Goal: Find specific page/section

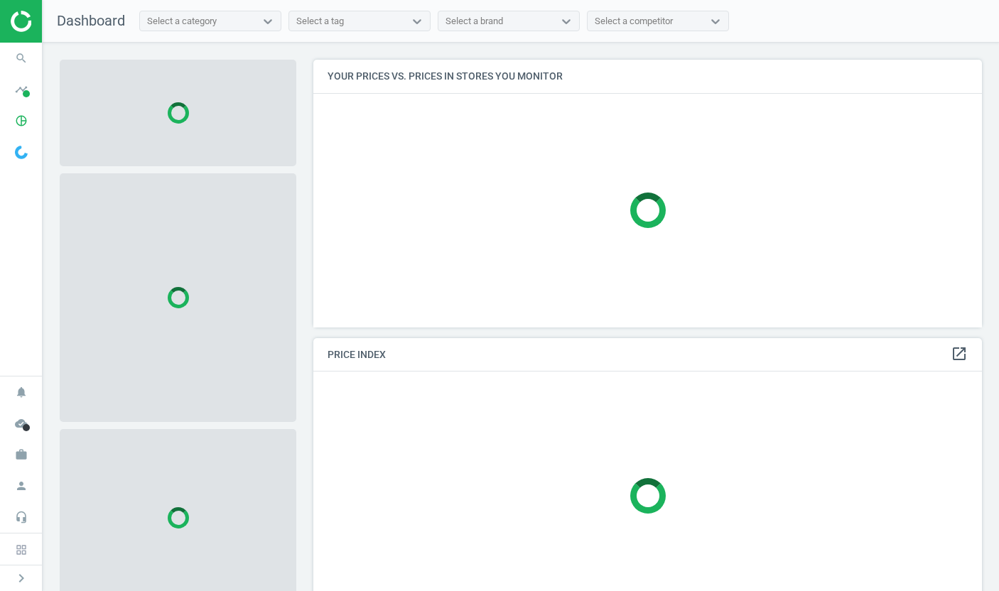
scroll to position [269, 669]
click at [22, 85] on icon "timeline" at bounding box center [21, 89] width 27 height 27
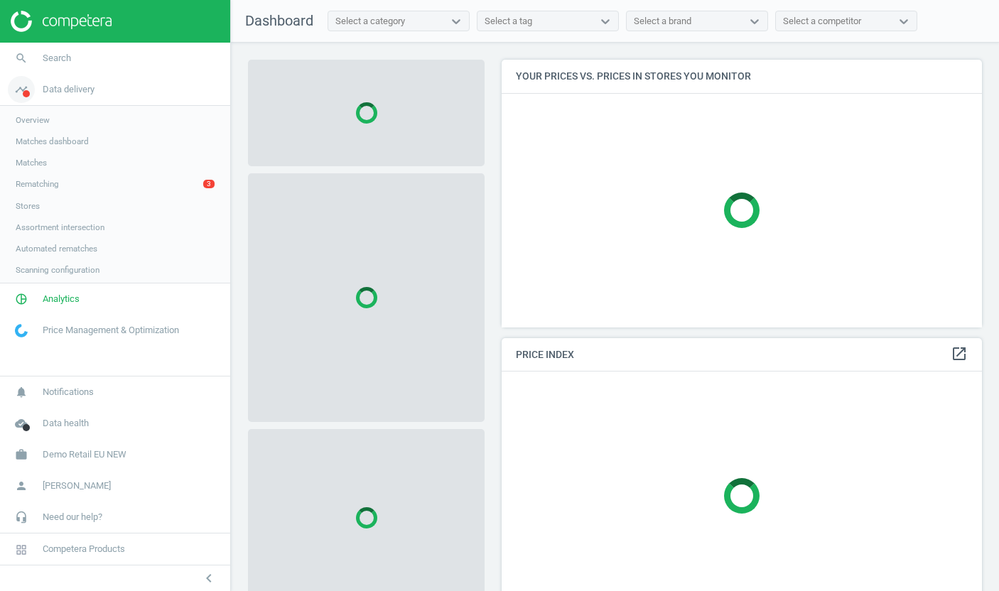
scroll to position [7, 7]
click at [43, 305] on span "Analytics" at bounding box center [61, 300] width 37 height 13
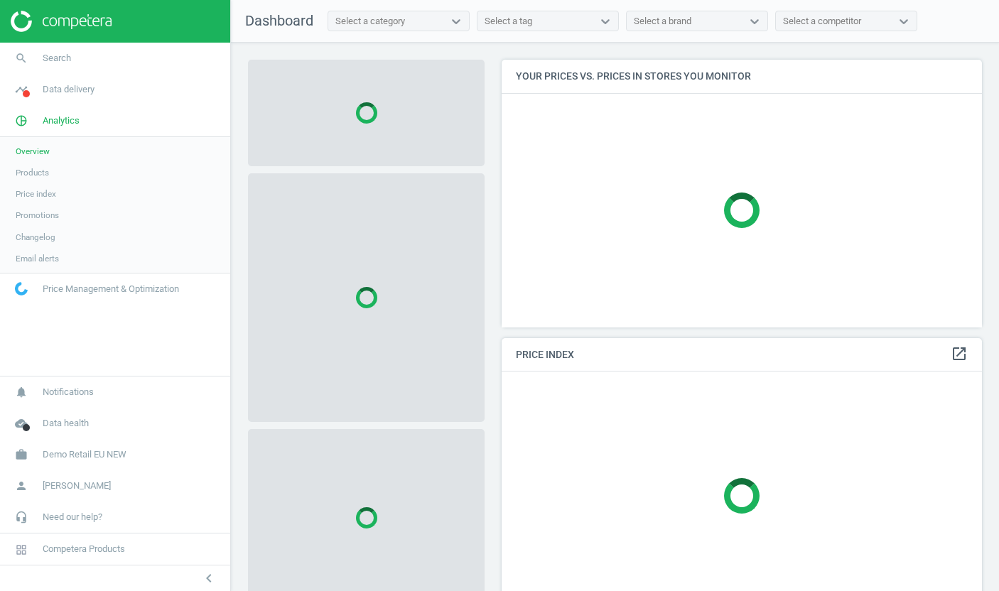
click at [29, 170] on span "Products" at bounding box center [32, 172] width 33 height 11
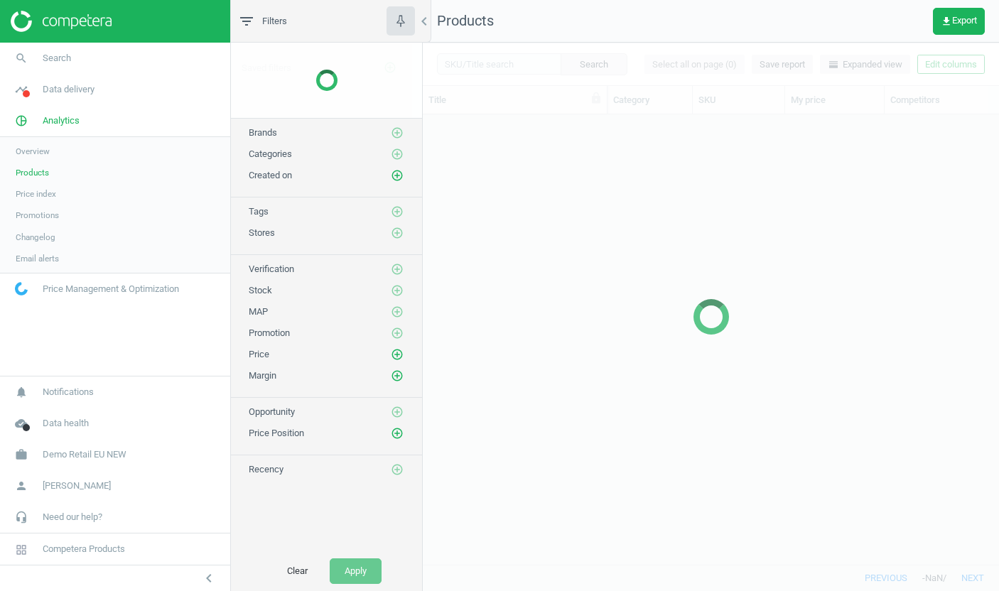
scroll to position [450, 576]
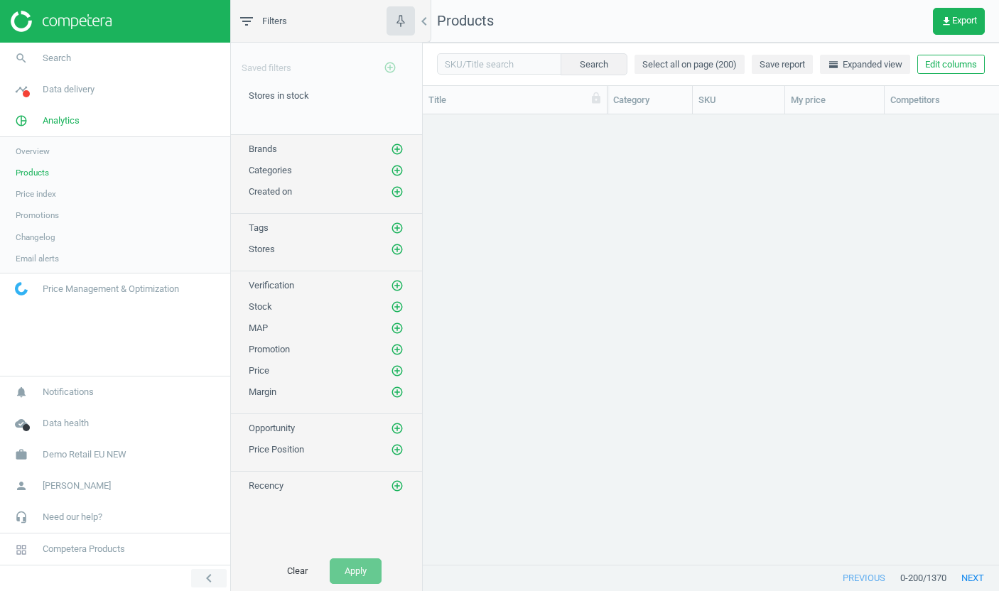
click at [206, 577] on icon "chevron_left" at bounding box center [208, 578] width 17 height 17
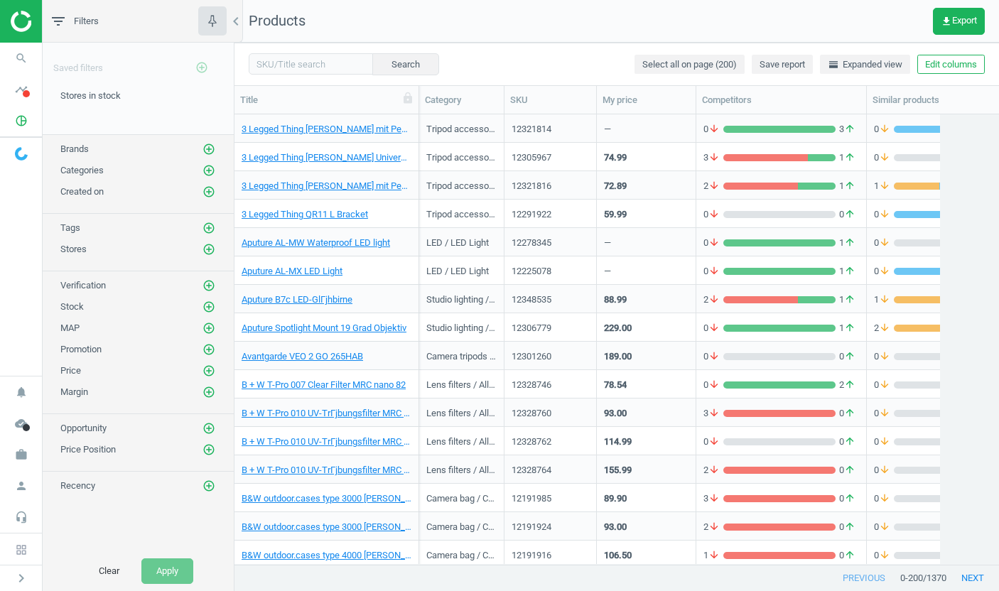
scroll to position [450, 764]
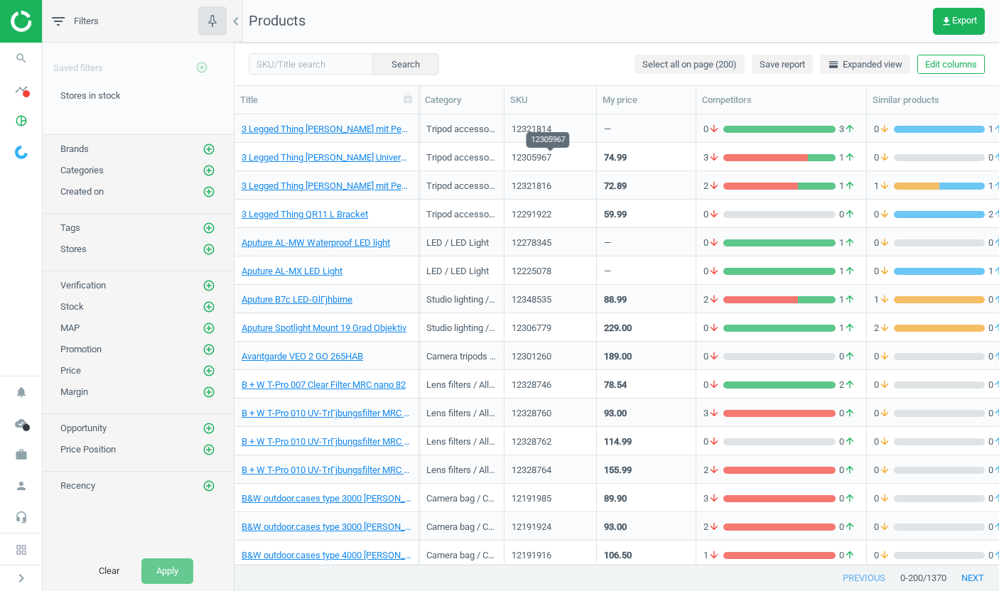
click at [561, 158] on div "12305967" at bounding box center [549, 157] width 77 height 13
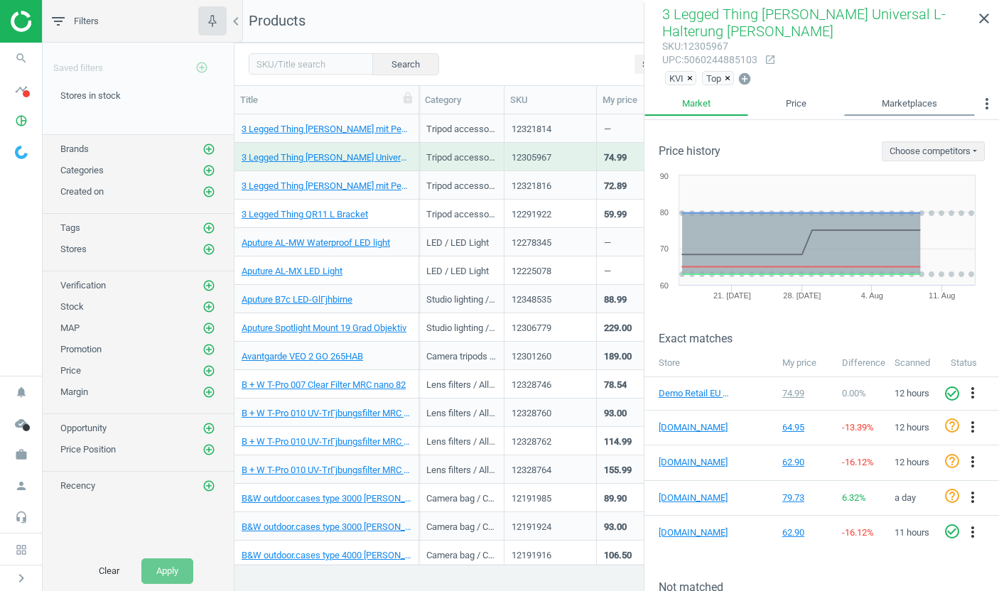
click at [931, 109] on link "Marketplaces" at bounding box center [909, 104] width 131 height 24
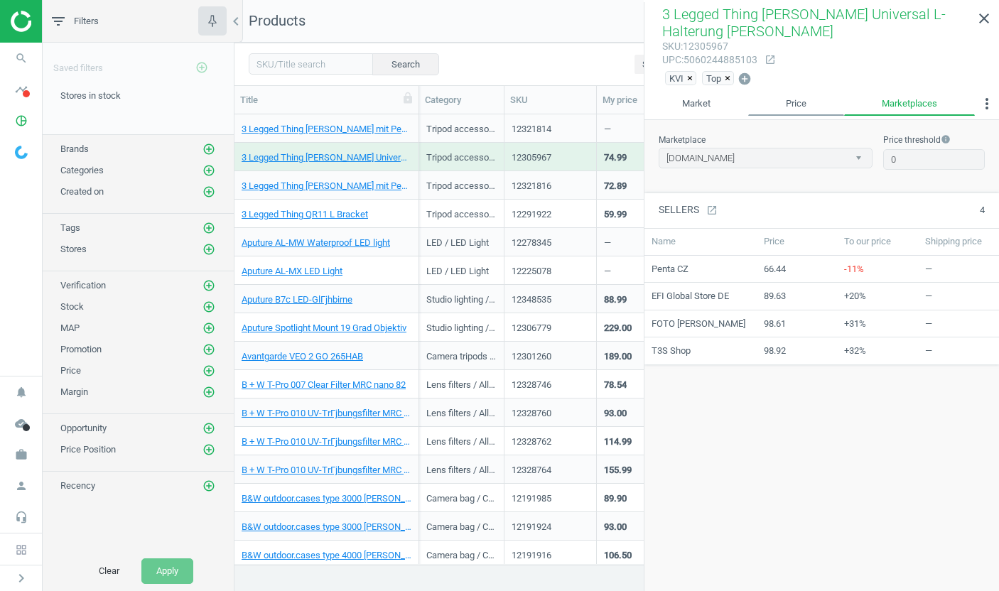
click at [817, 94] on link "Price" at bounding box center [796, 104] width 96 height 24
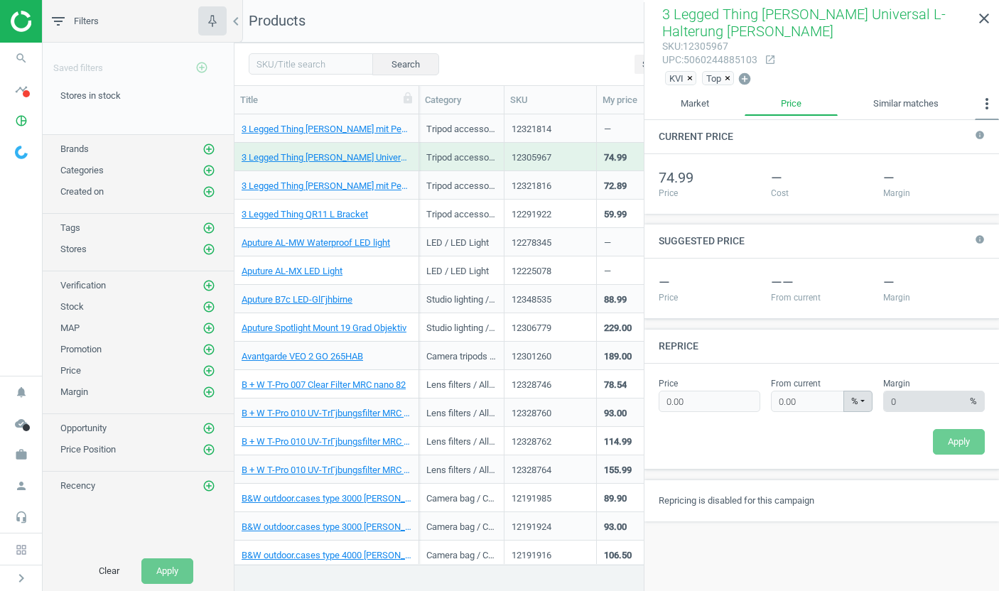
click at [979, 112] on button "more_vert" at bounding box center [987, 106] width 24 height 28
click at [960, 146] on button "Coefficients" at bounding box center [952, 151] width 91 height 17
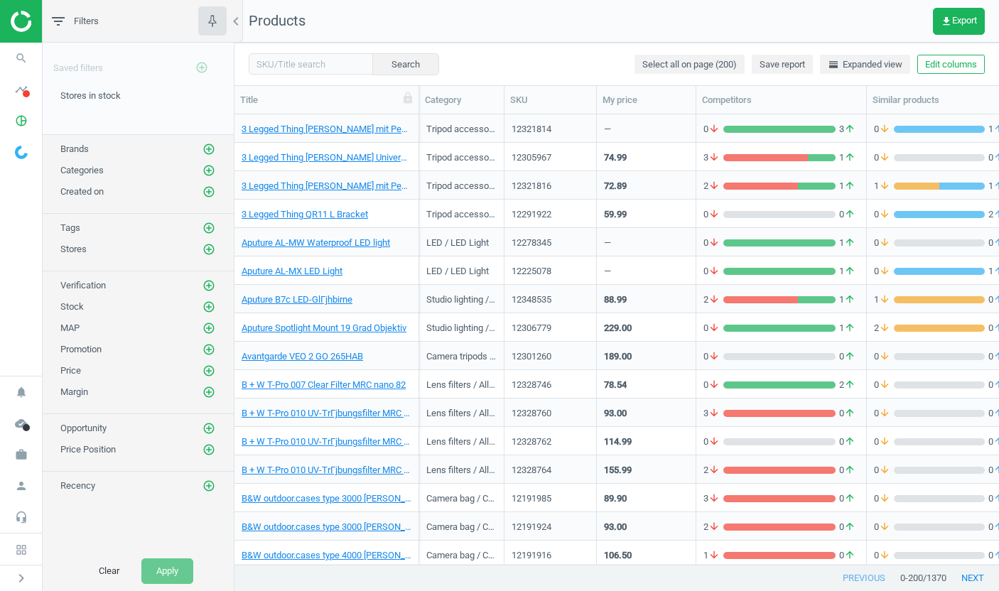
scroll to position [1, 1]
